Goal: Transaction & Acquisition: Purchase product/service

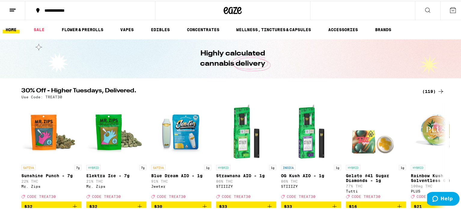
click at [429, 92] on div "(119)" at bounding box center [433, 90] width 22 height 7
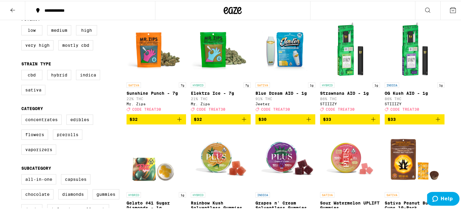
scroll to position [89, 0]
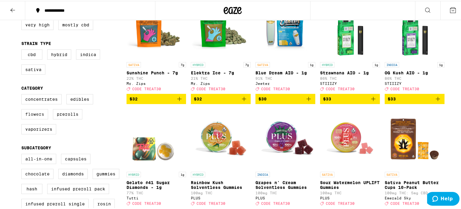
click at [34, 119] on label "Flowers" at bounding box center [34, 113] width 27 height 10
click at [23, 95] on input "Flowers" at bounding box center [23, 94] width 0 height 0
checkbox input "true"
